Goal: Task Accomplishment & Management: Manage account settings

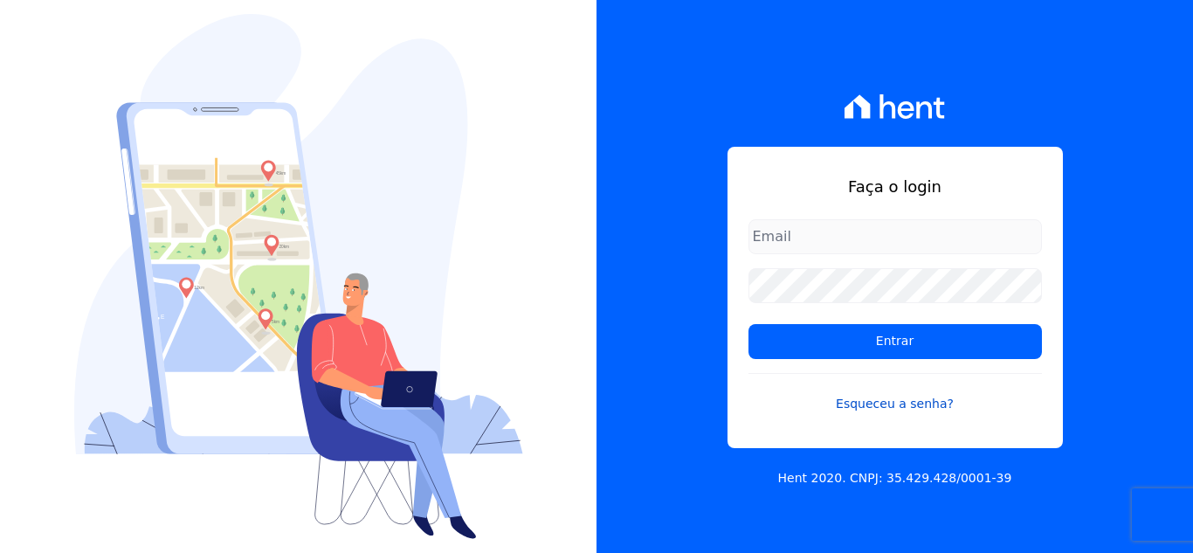
click at [905, 400] on link "Esqueceu a senha?" at bounding box center [896, 393] width 294 height 40
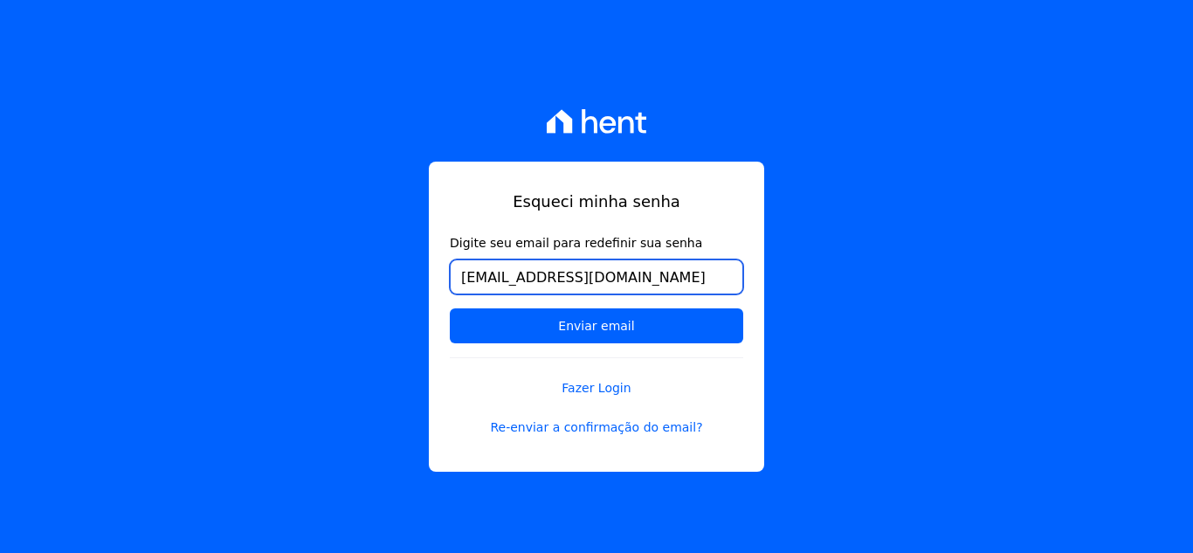
type input "[EMAIL_ADDRESS][DOMAIN_NAME]"
click at [450, 308] on input "Enviar email" at bounding box center [597, 325] width 294 height 35
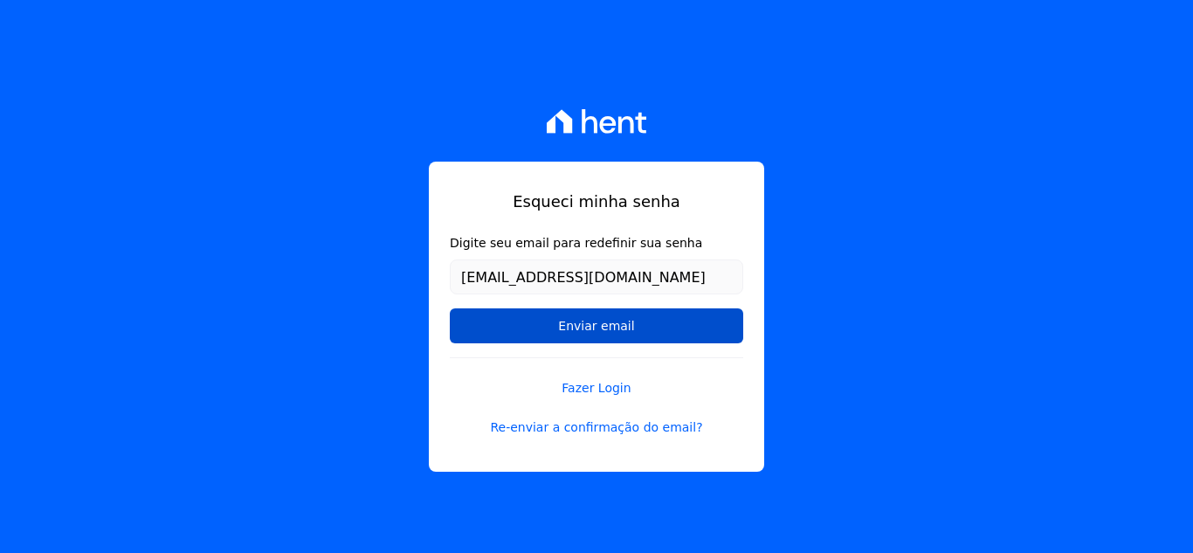
click at [605, 326] on input "Enviar email" at bounding box center [597, 325] width 294 height 35
click at [707, 317] on input "Enviar email" at bounding box center [597, 325] width 294 height 35
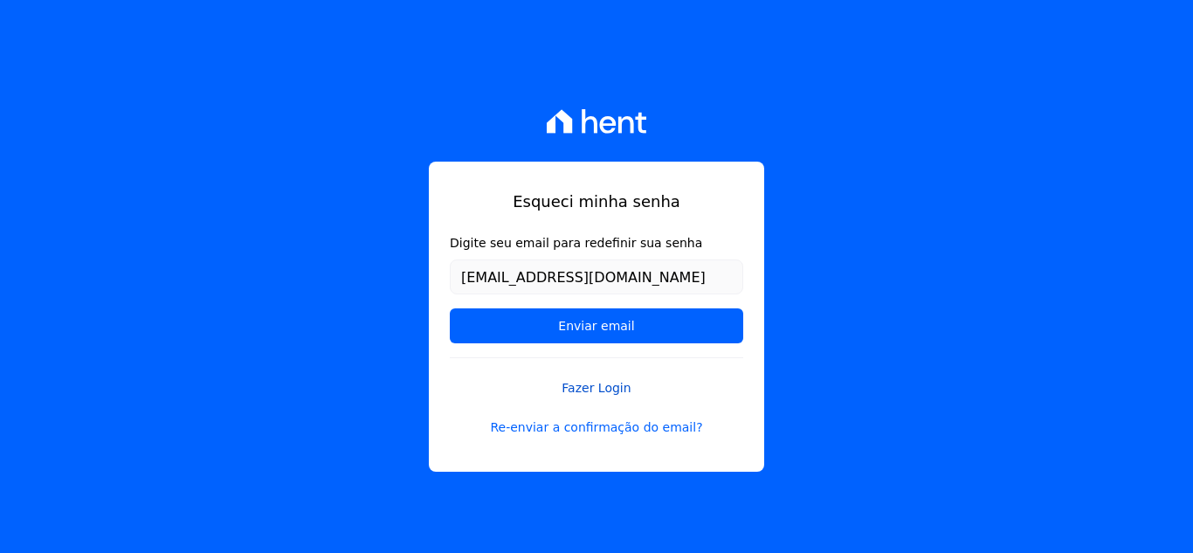
click at [577, 382] on link "Fazer Login" at bounding box center [597, 377] width 294 height 40
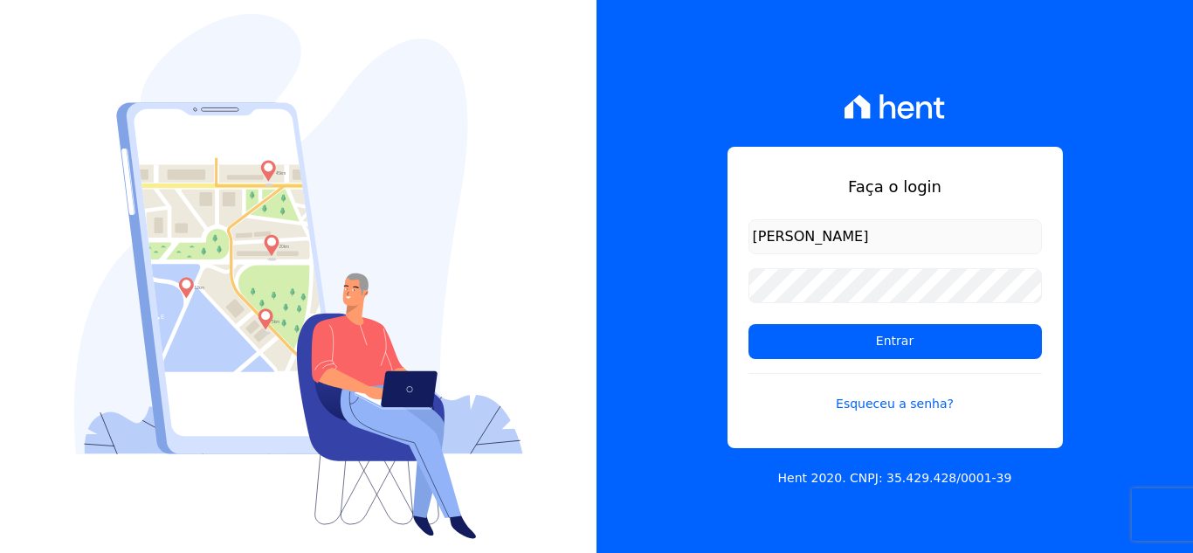
type input "[EMAIL_ADDRESS][DOMAIN_NAME]"
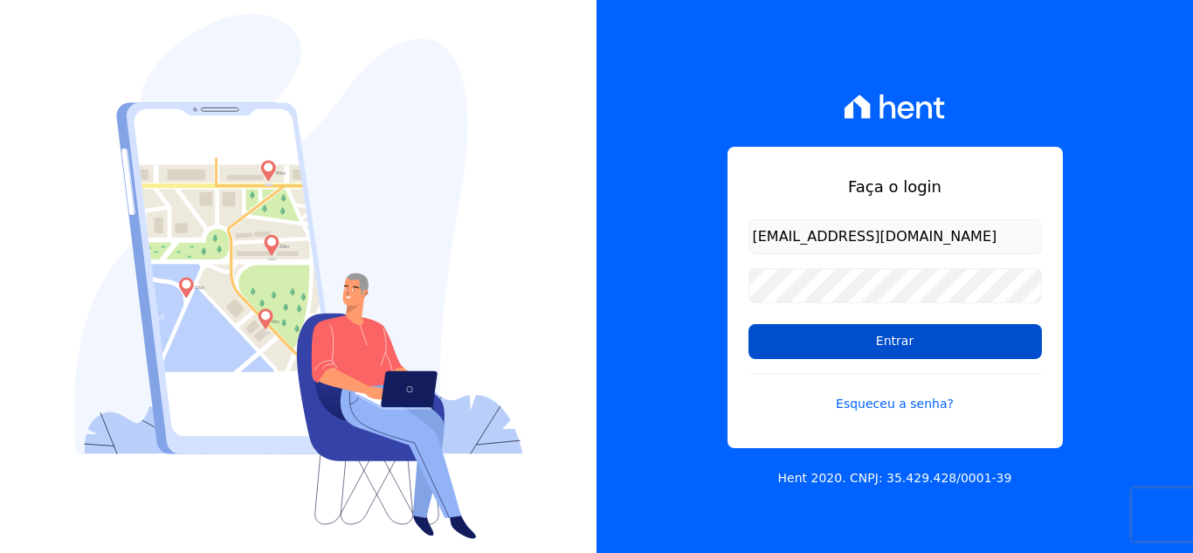
click at [808, 335] on input "Entrar" at bounding box center [896, 341] width 294 height 35
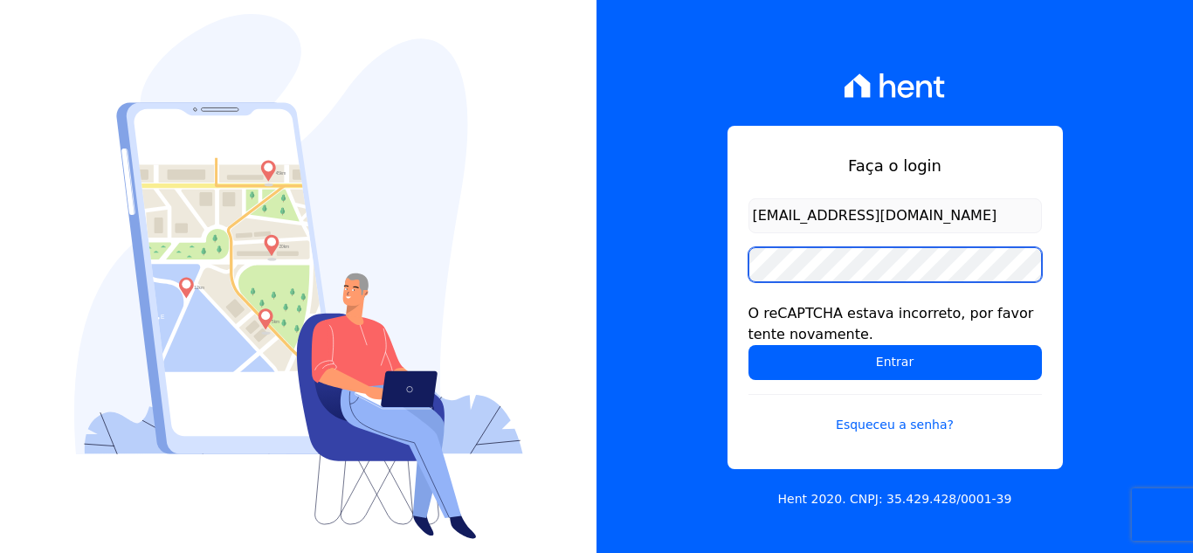
click at [749, 345] on input "Entrar" at bounding box center [896, 362] width 294 height 35
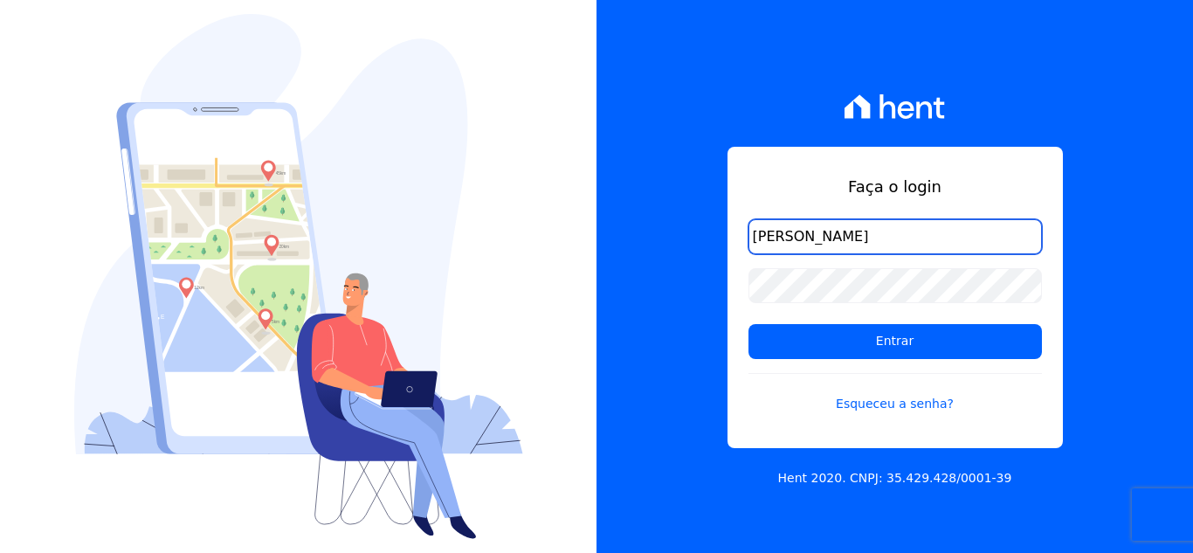
type input "[EMAIL_ADDRESS][DOMAIN_NAME]"
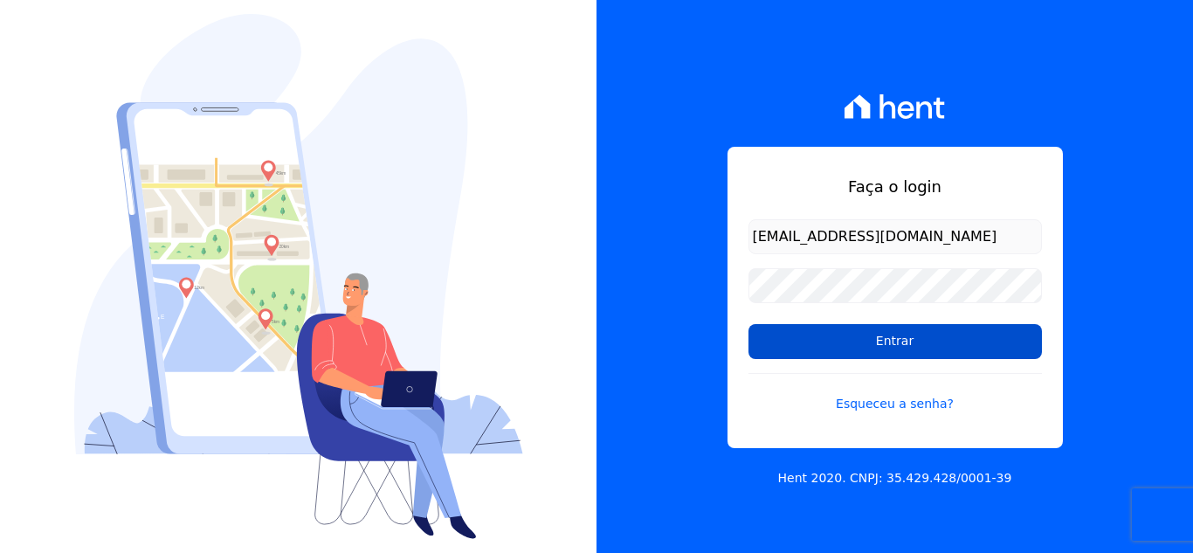
click at [975, 342] on input "Entrar" at bounding box center [896, 341] width 294 height 35
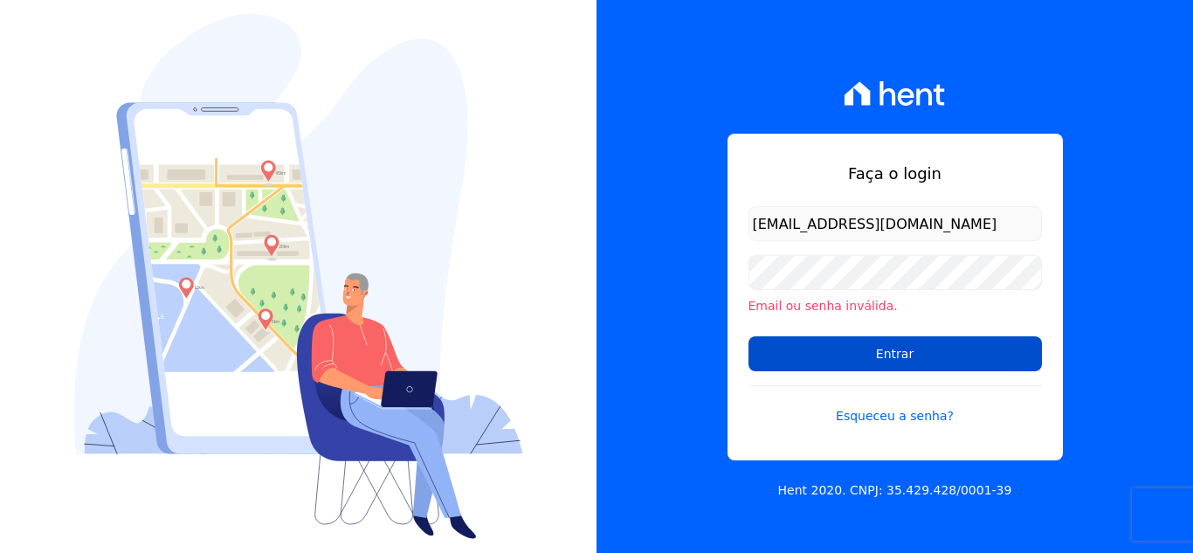
click at [943, 346] on input "Entrar" at bounding box center [896, 353] width 294 height 35
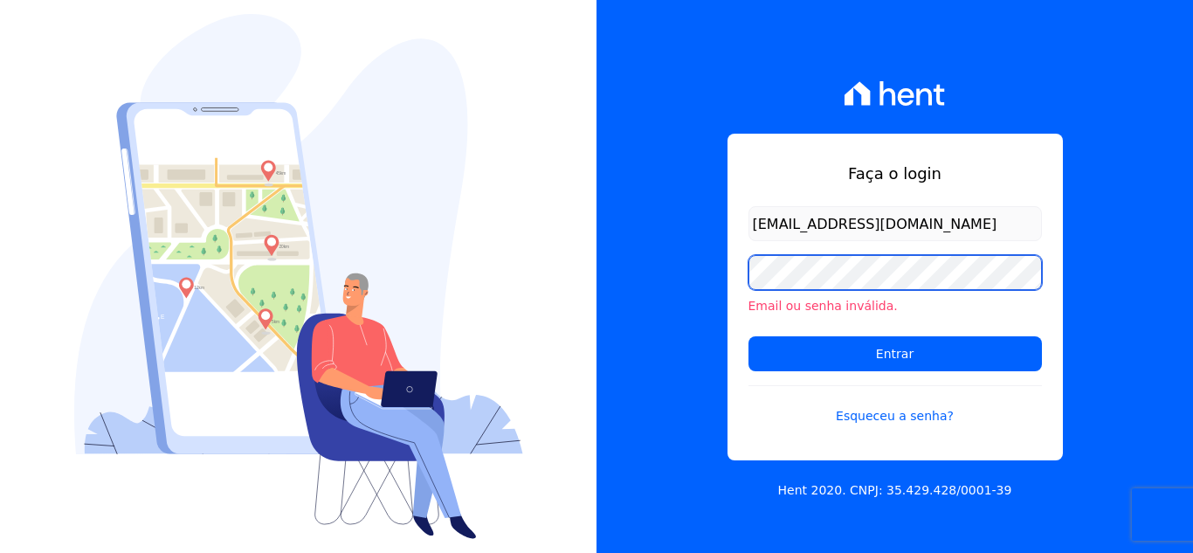
click at [749, 336] on input "Entrar" at bounding box center [896, 353] width 294 height 35
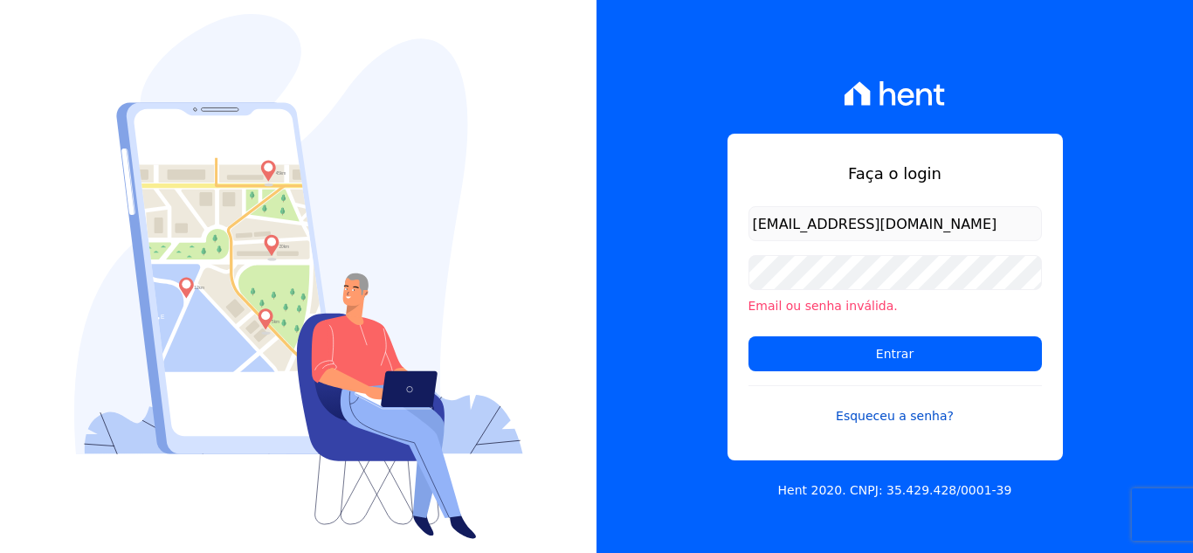
click at [882, 418] on link "Esqueceu a senha?" at bounding box center [896, 405] width 294 height 40
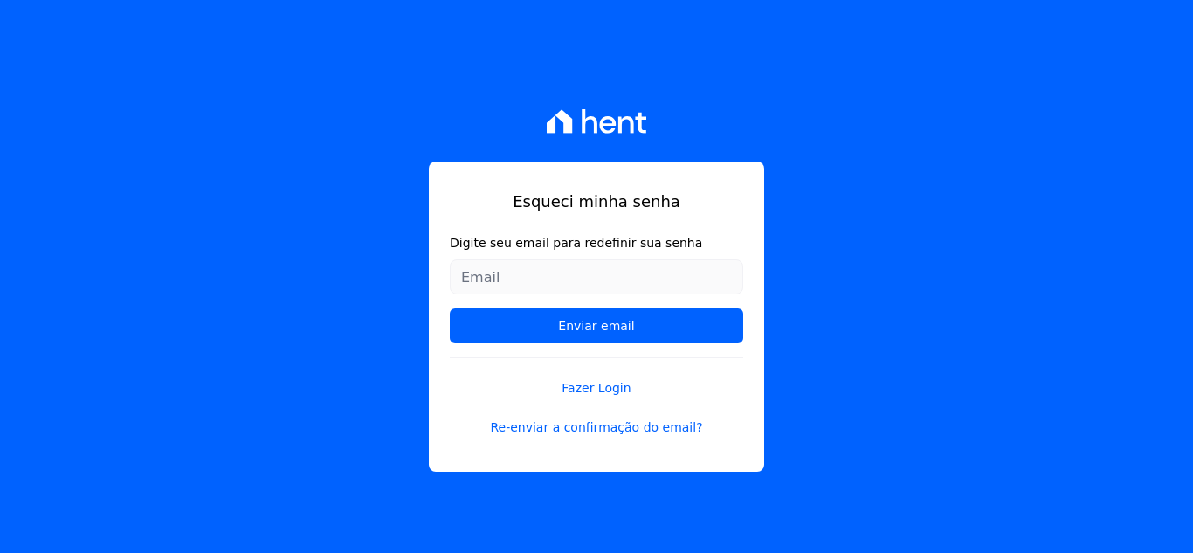
click at [618, 263] on input "Digite seu email para redefinir sua senha" at bounding box center [597, 276] width 294 height 35
type input "[EMAIL_ADDRESS][DOMAIN_NAME]"
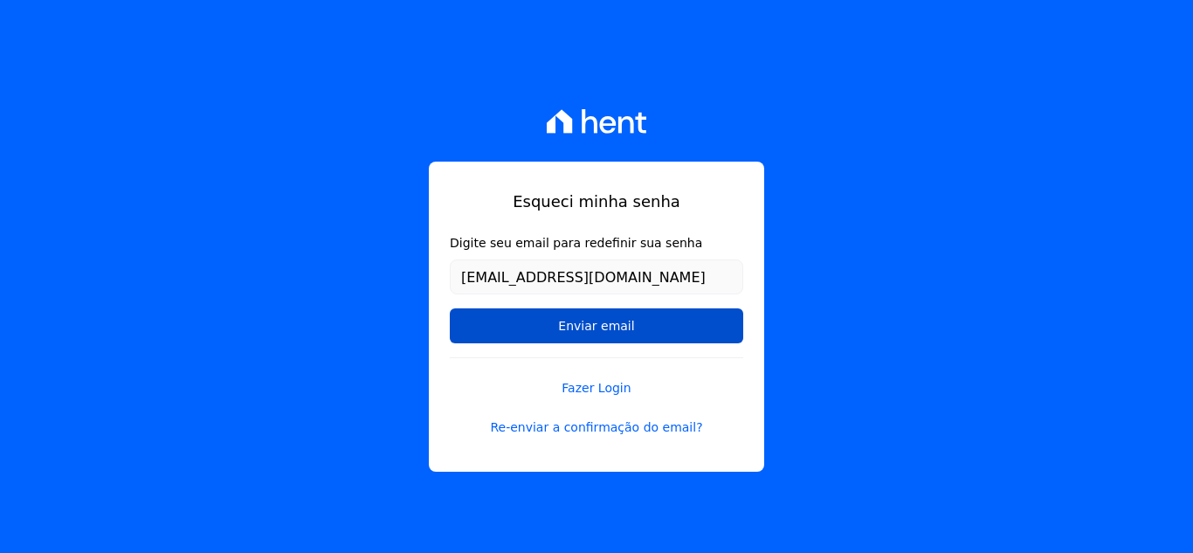
click at [594, 317] on input "Enviar email" at bounding box center [597, 325] width 294 height 35
click at [559, 324] on input "Enviar email" at bounding box center [597, 325] width 294 height 35
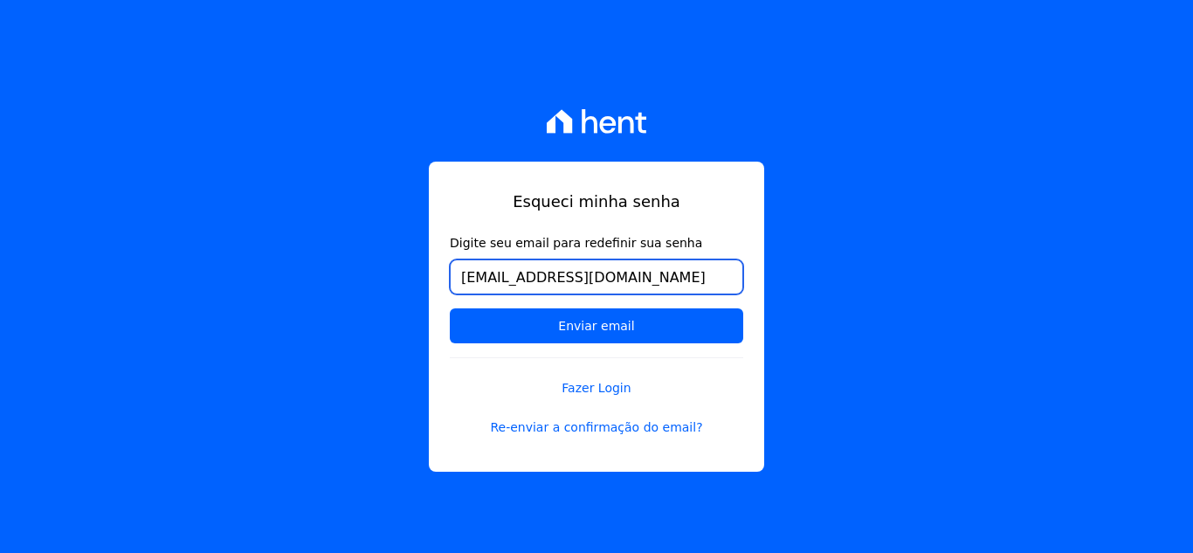
click at [700, 277] on input "[EMAIL_ADDRESS][DOMAIN_NAME]" at bounding box center [597, 276] width 294 height 35
click at [450, 308] on input "Enviar email" at bounding box center [597, 325] width 294 height 35
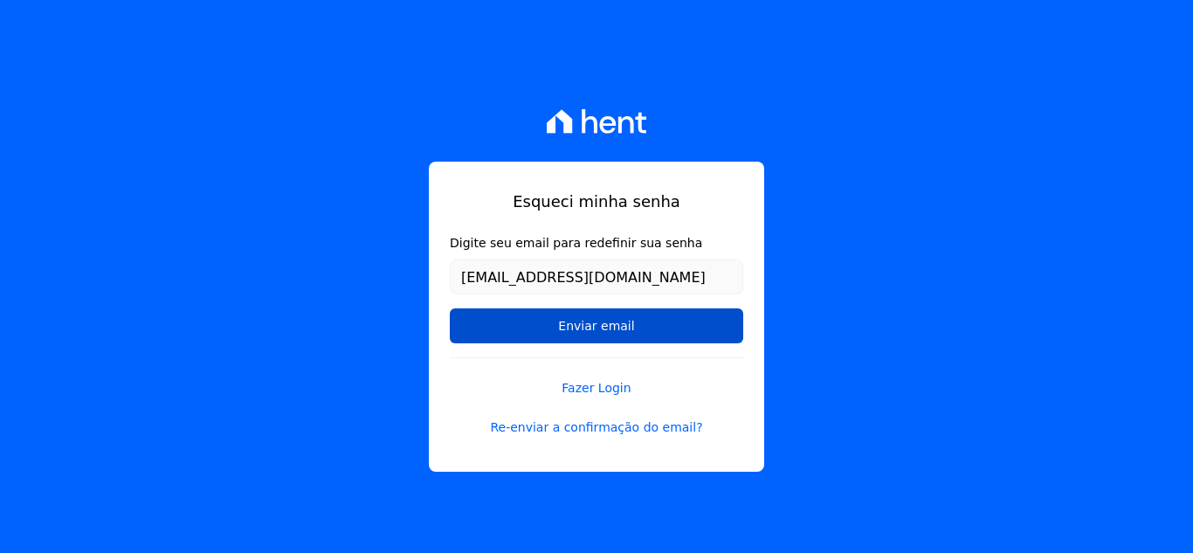
click at [515, 333] on input "Enviar email" at bounding box center [597, 325] width 294 height 35
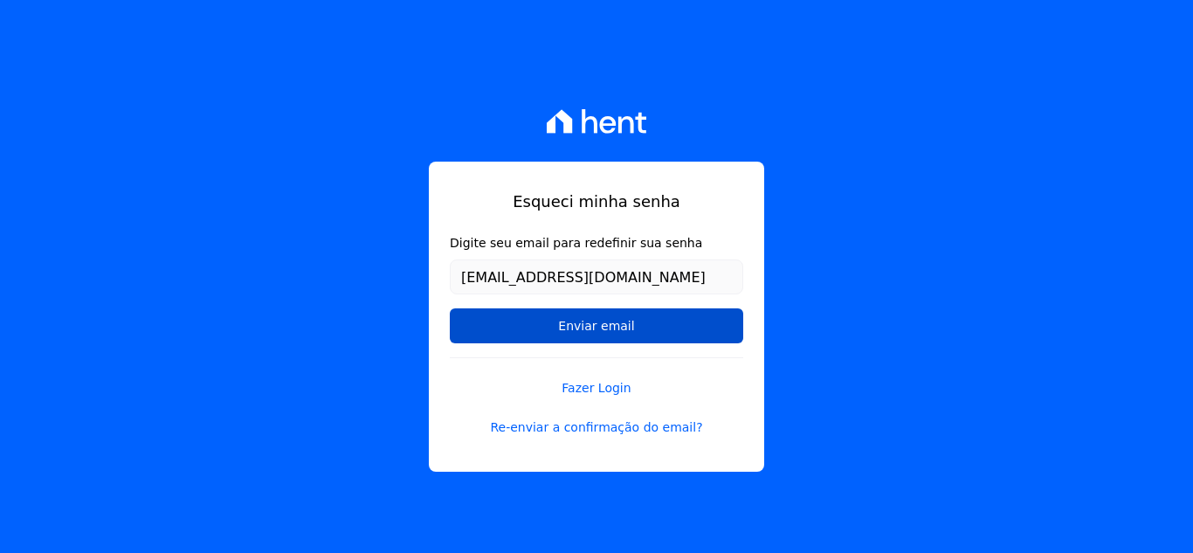
click at [515, 333] on input "Enviar email" at bounding box center [597, 325] width 294 height 35
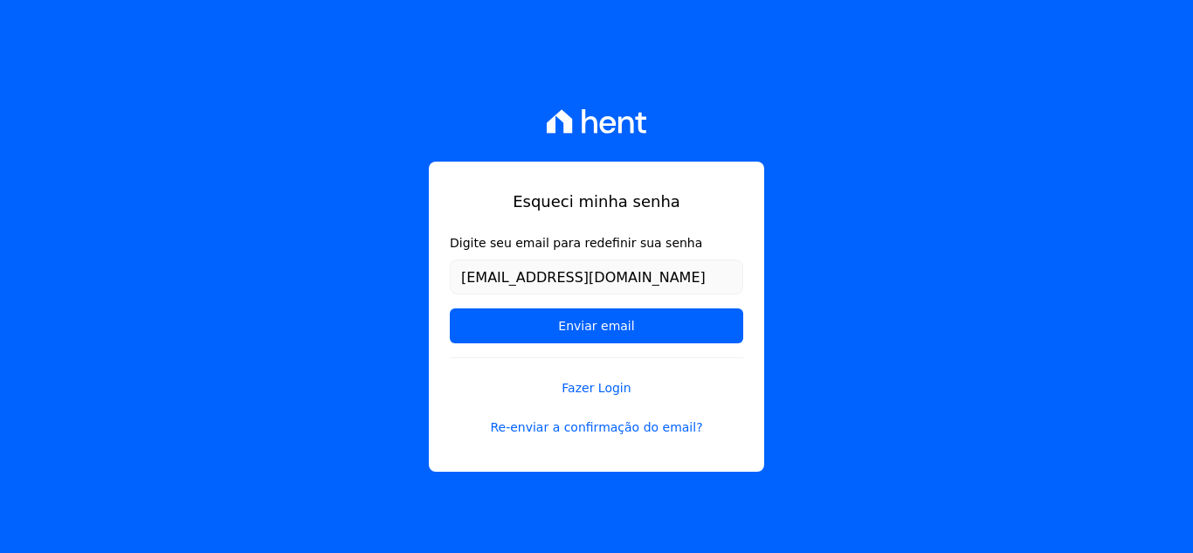
drag, startPoint x: 476, startPoint y: 363, endPoint x: 340, endPoint y: 334, distance: 139.3
click at [340, 334] on div "Esqueci minha senha Digite seu email para redefinir sua senha juliocezarnunesta…" at bounding box center [596, 276] width 1193 height 553
click at [534, 423] on link "Re-enviar a confirmação do email?" at bounding box center [597, 427] width 294 height 18
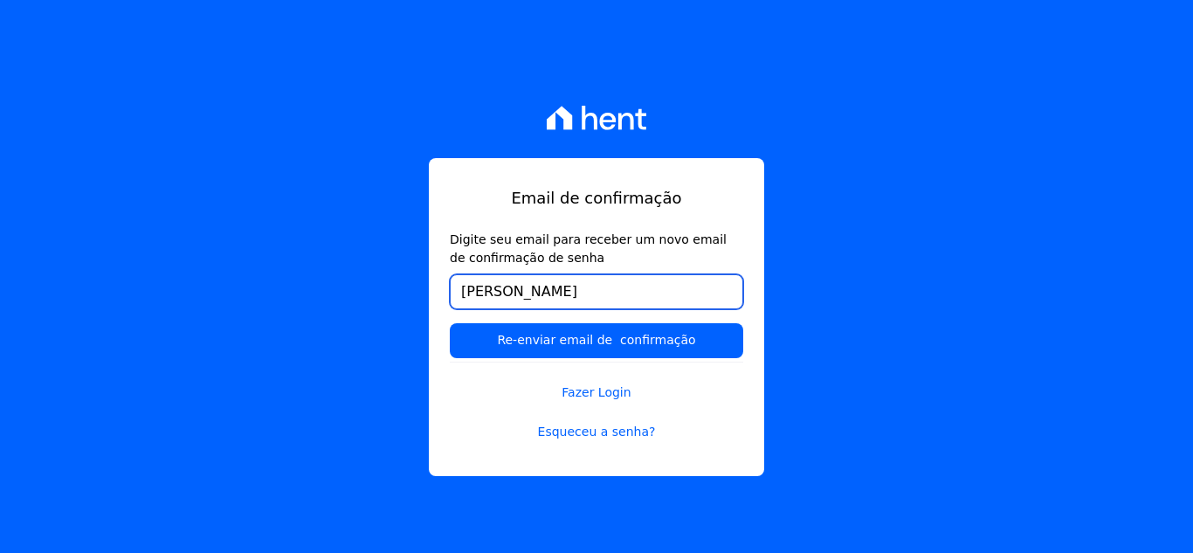
type input "[EMAIL_ADDRESS][DOMAIN_NAME]"
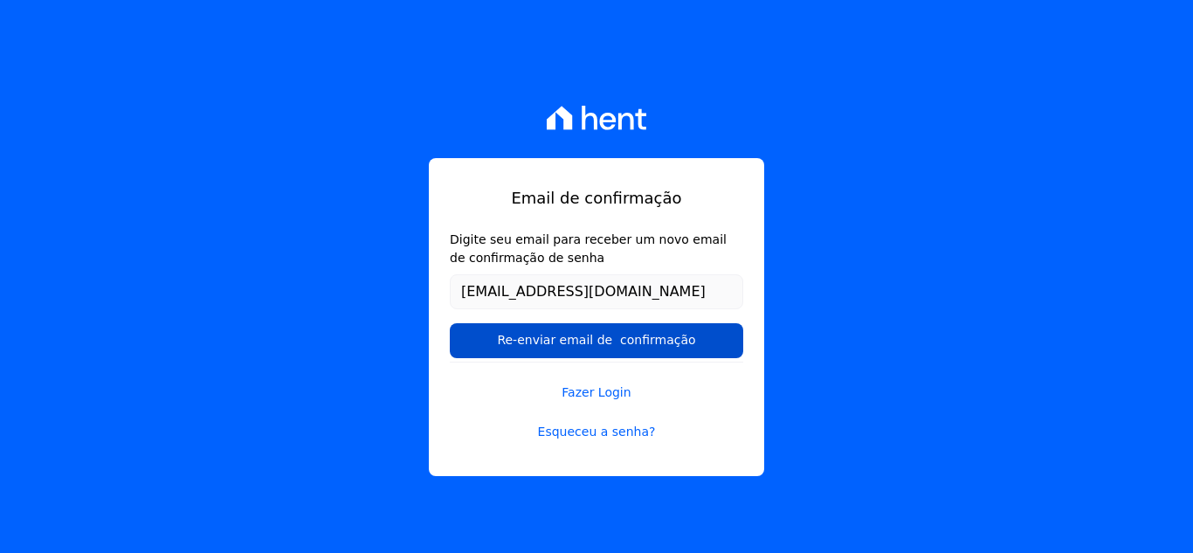
click at [590, 343] on input "Re-enviar email de confirmação" at bounding box center [597, 340] width 294 height 35
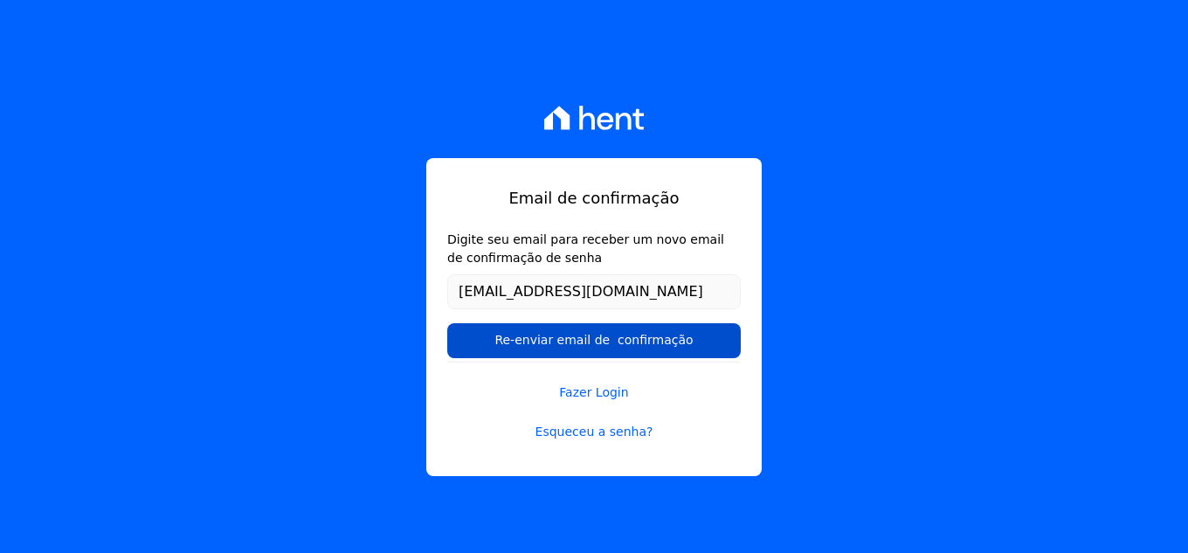
click at [576, 335] on input "Re-enviar email de confirmação" at bounding box center [594, 340] width 294 height 35
